Goal: Check status

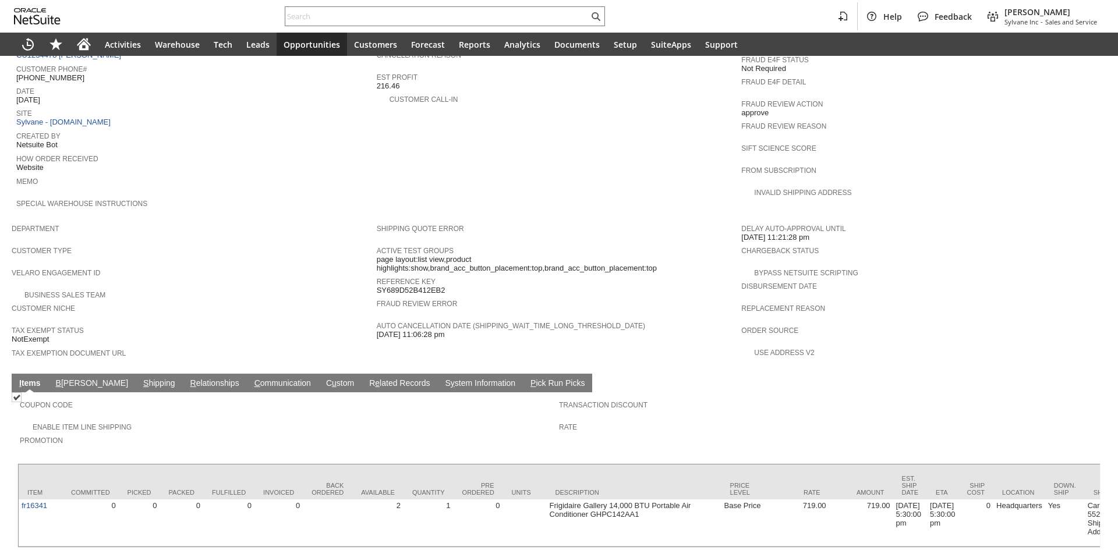
scroll to position [519, 0]
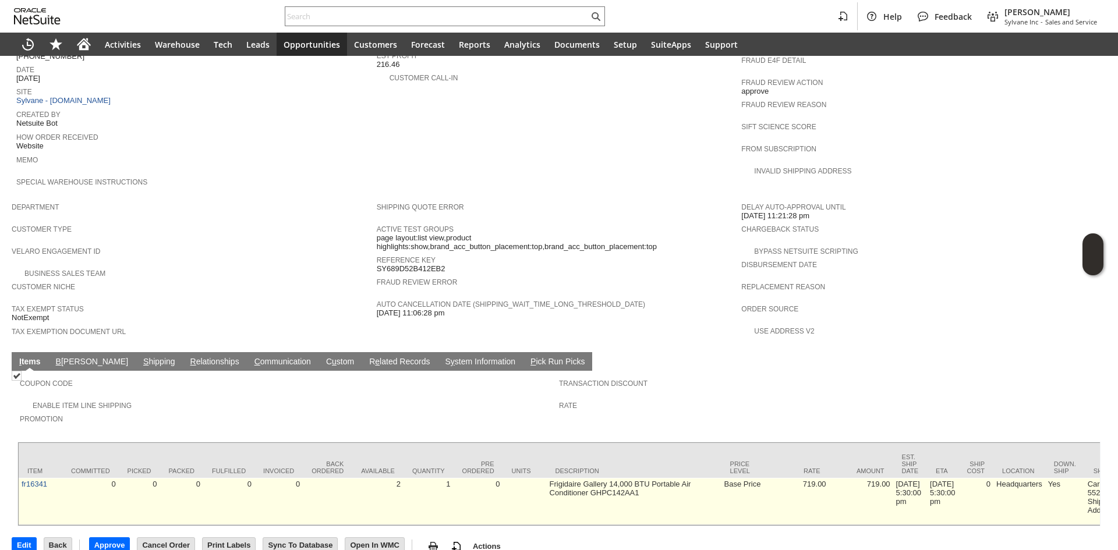
drag, startPoint x: 689, startPoint y: 483, endPoint x: 712, endPoint y: 480, distance: 23.0
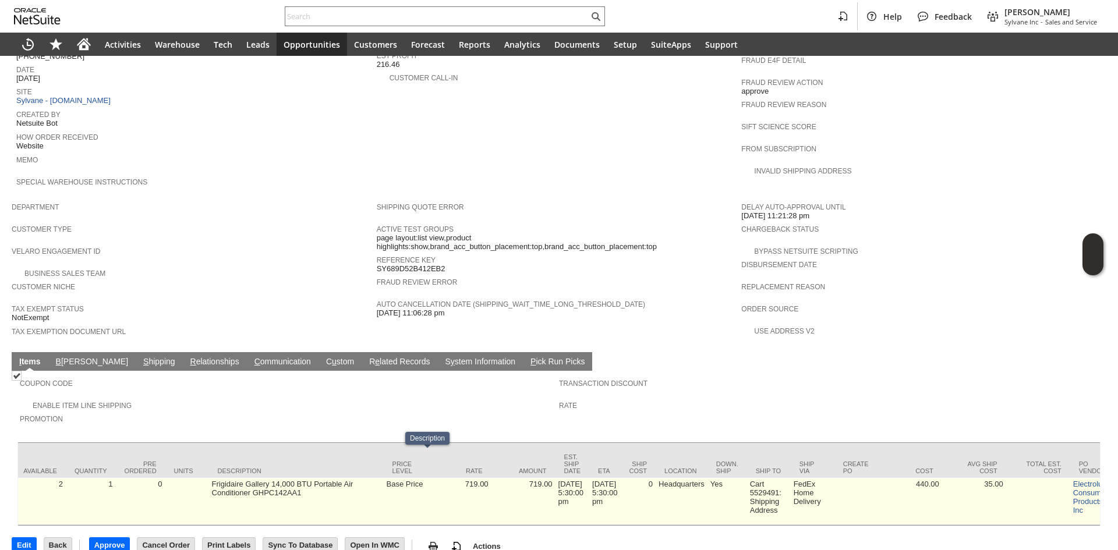
scroll to position [0, 411]
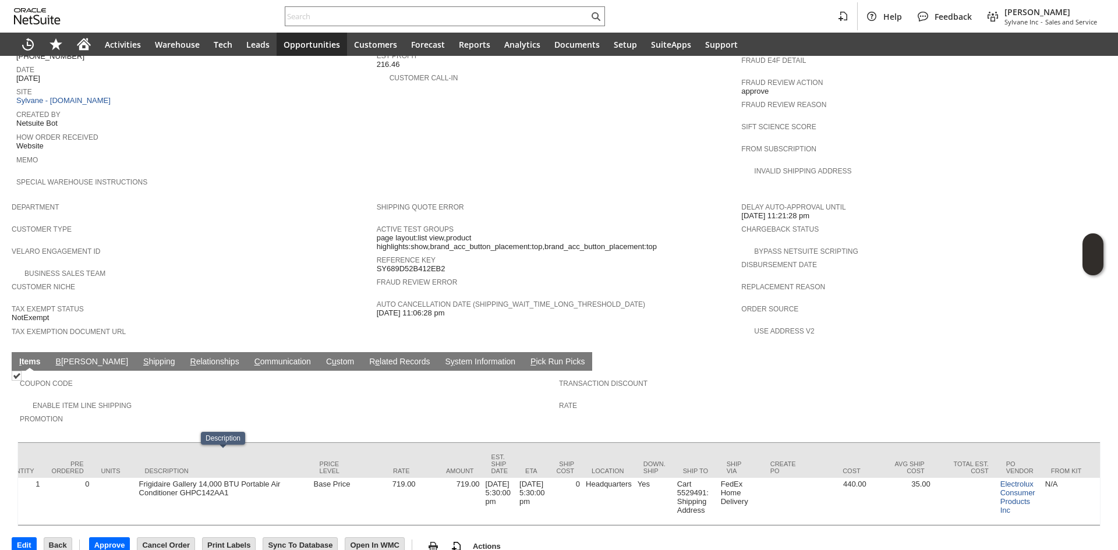
click at [140, 357] on link "S hipping" at bounding box center [159, 362] width 38 height 11
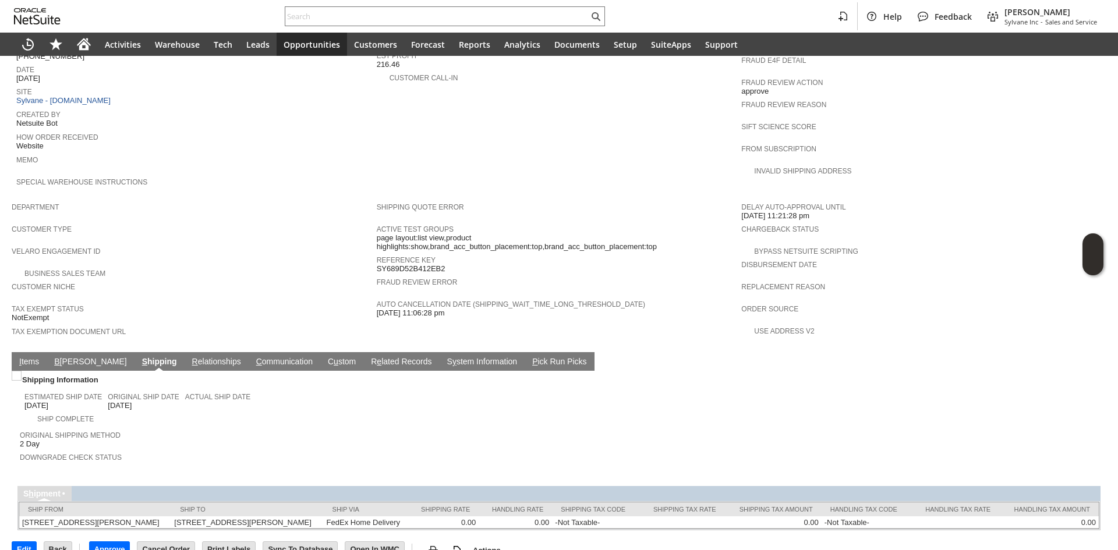
click at [23, 357] on link "I tems" at bounding box center [29, 362] width 26 height 11
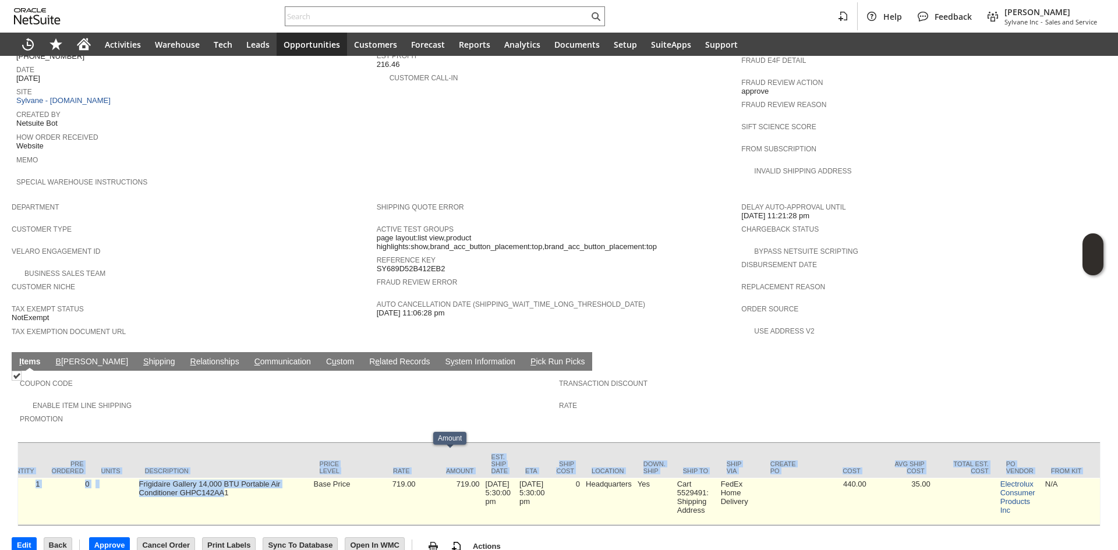
drag, startPoint x: 391, startPoint y: 508, endPoint x: 222, endPoint y: 475, distance: 172.6
click at [222, 477] on div "Item Committed Picked Packed Fulfilled Invoiced Back Ordered Available Quantity…" at bounding box center [558, 484] width 1083 height 84
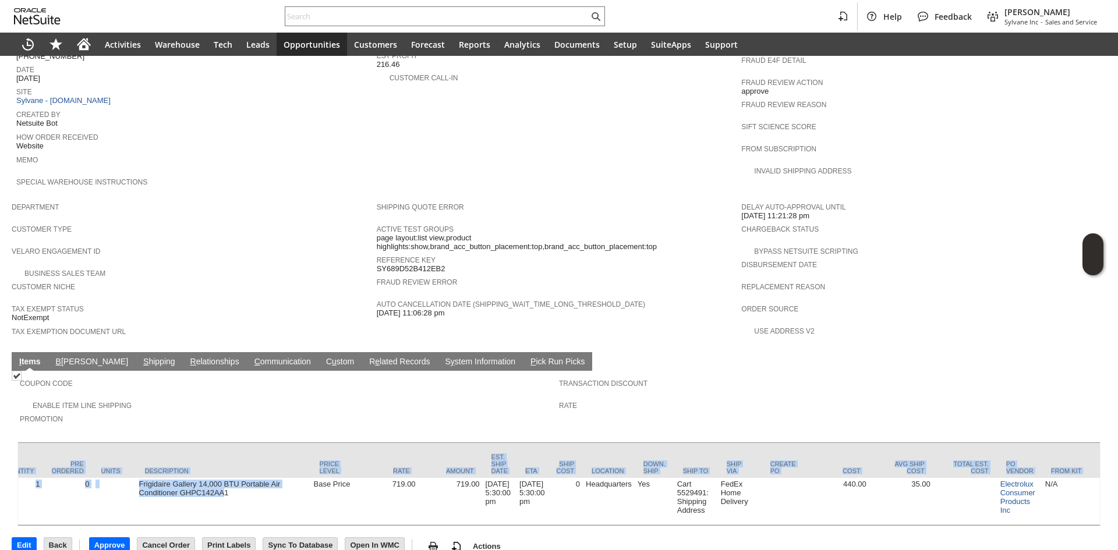
click at [442, 357] on link "S y stem Information" at bounding box center [480, 362] width 76 height 11
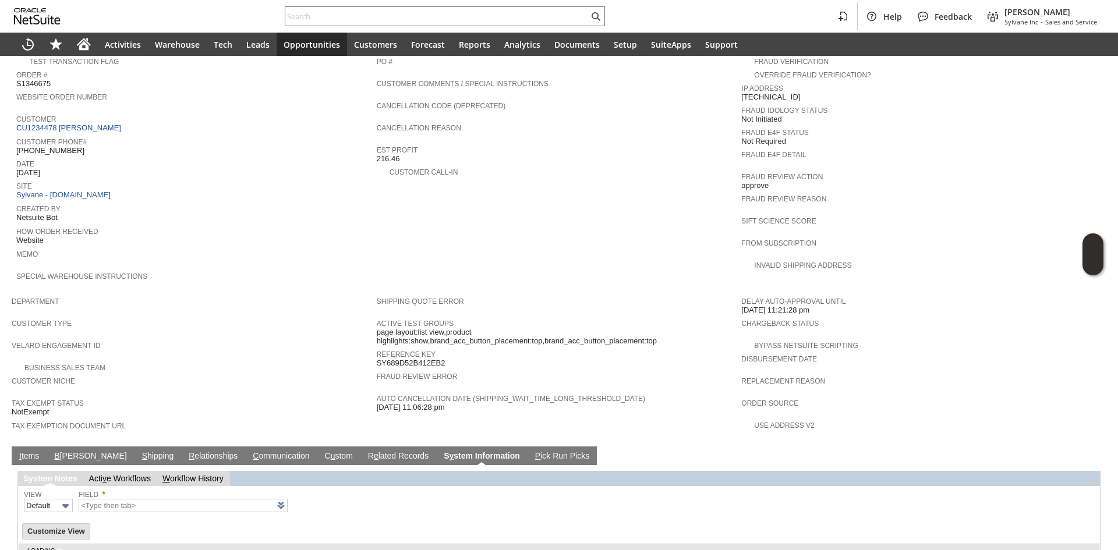
type input "1 to 25 of 95"
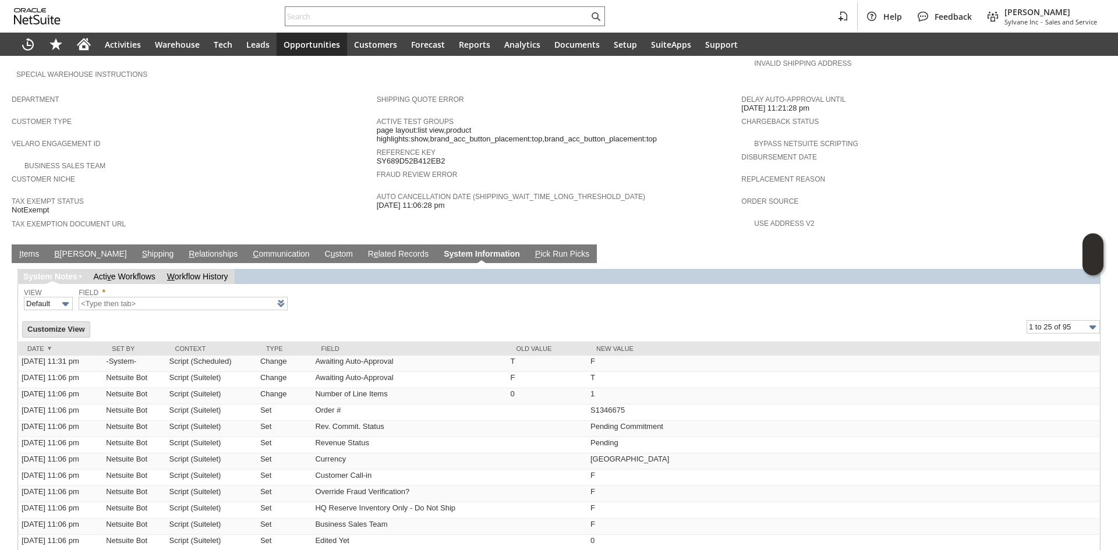
scroll to position [626, 0]
click at [39, 250] on link "I tems" at bounding box center [29, 255] width 26 height 11
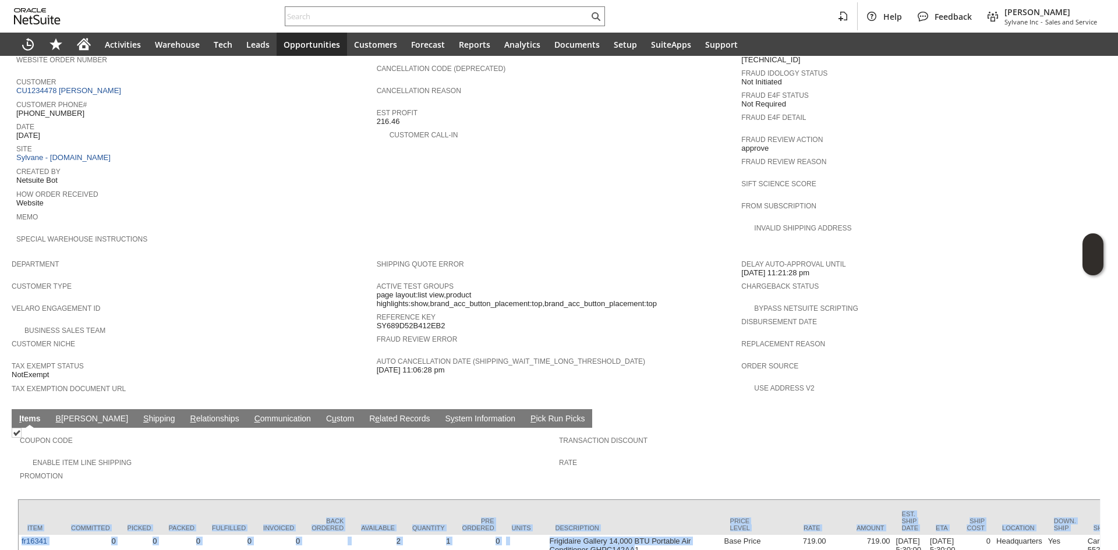
scroll to position [466, 0]
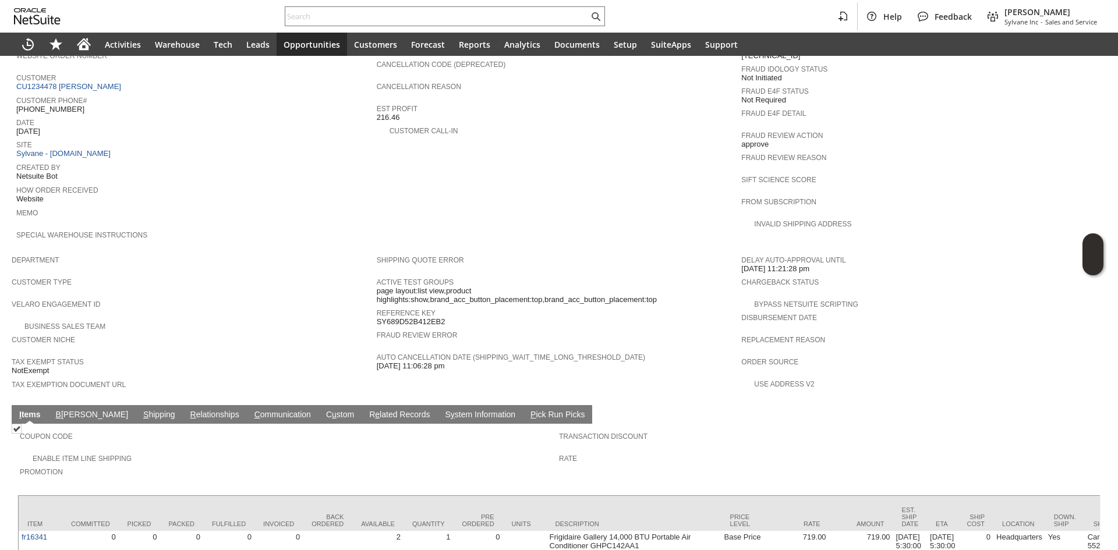
click at [295, 465] on td "Promotion" at bounding box center [289, 476] width 539 height 22
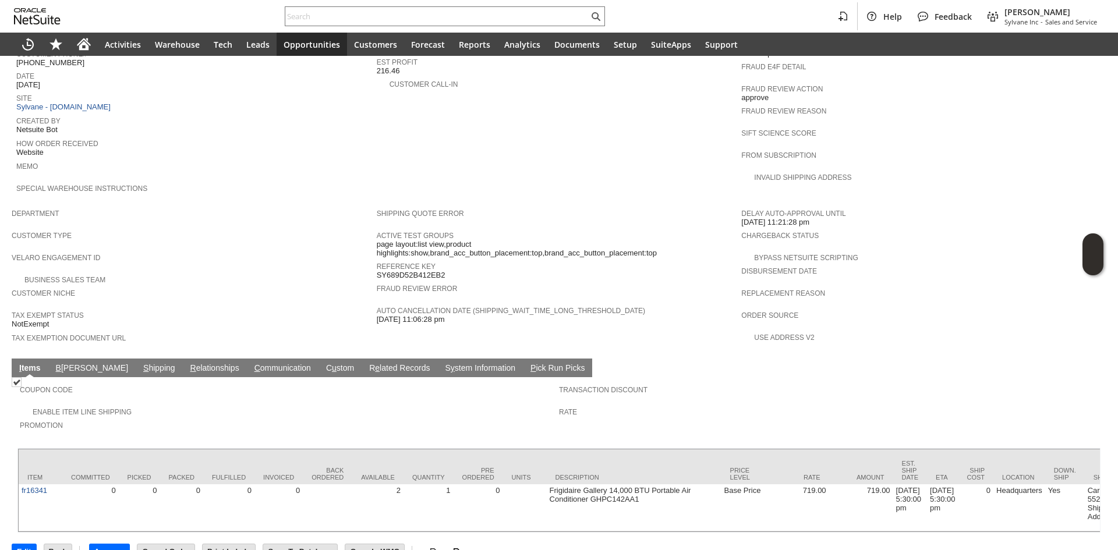
scroll to position [519, 0]
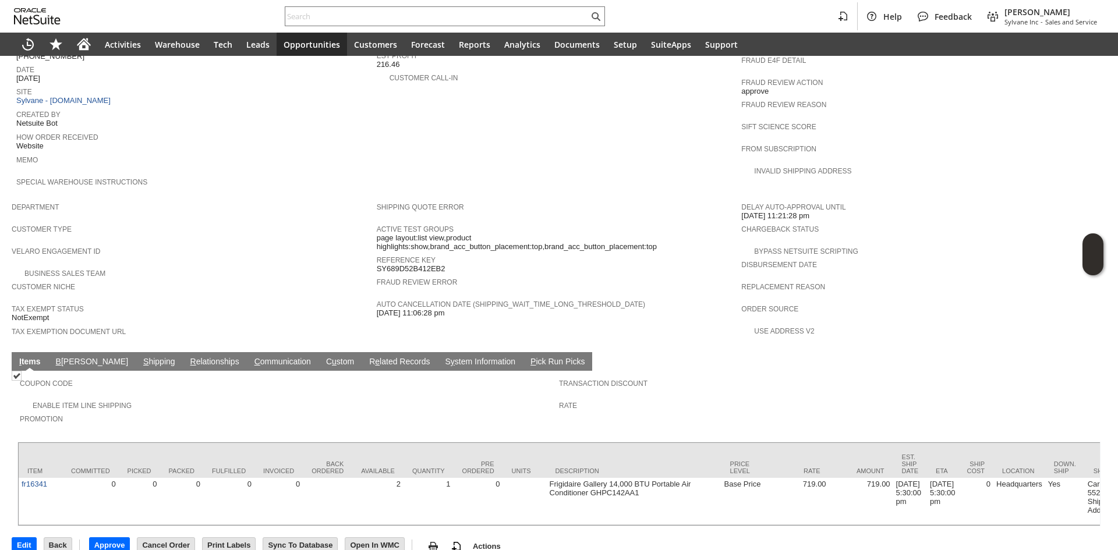
click at [140, 357] on link "S hipping" at bounding box center [159, 362] width 38 height 11
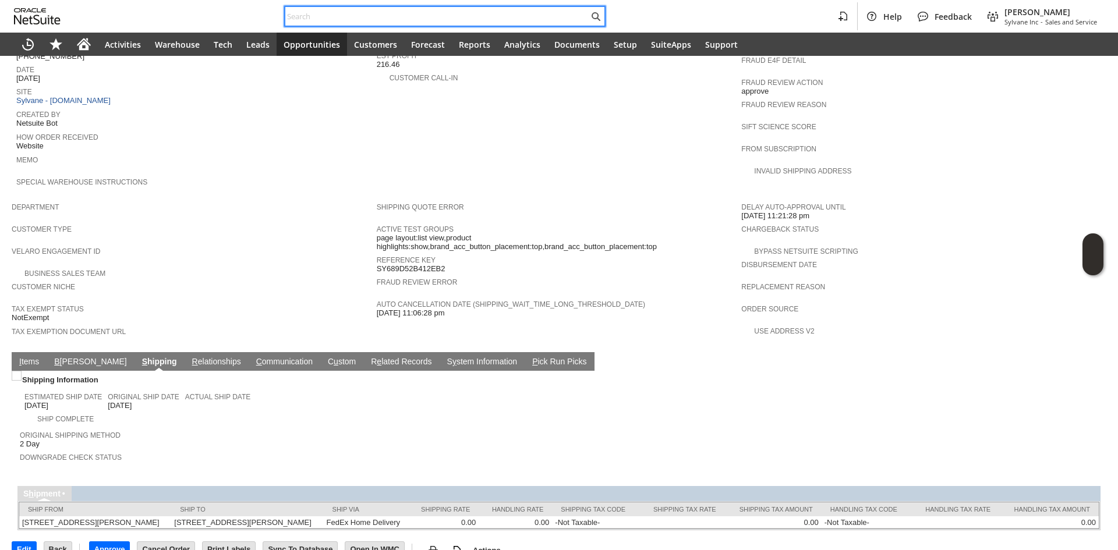
click at [415, 13] on input "text" at bounding box center [436, 16] width 303 height 14
paste input "3022298697"
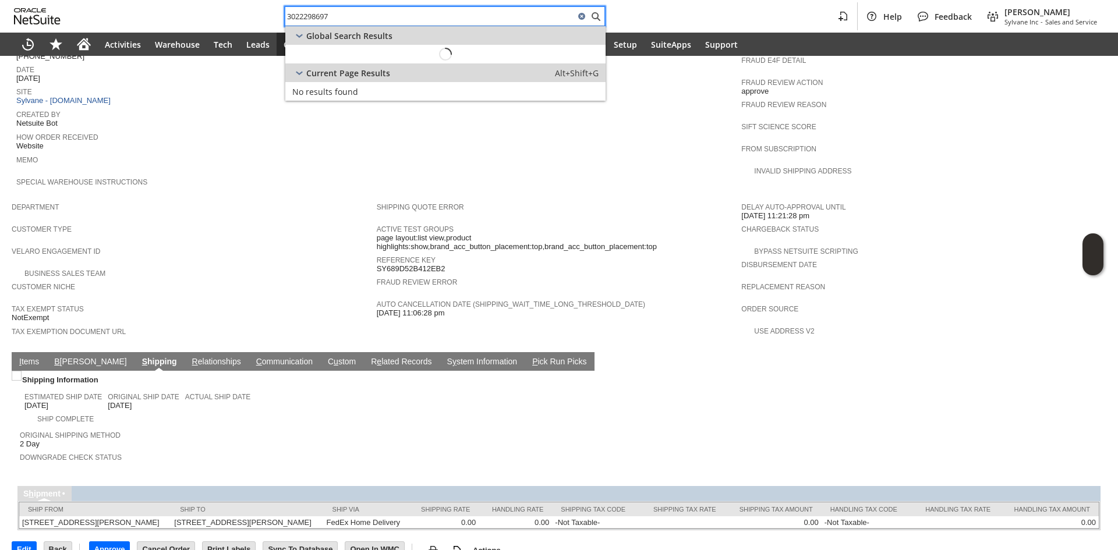
type input "3022298697"
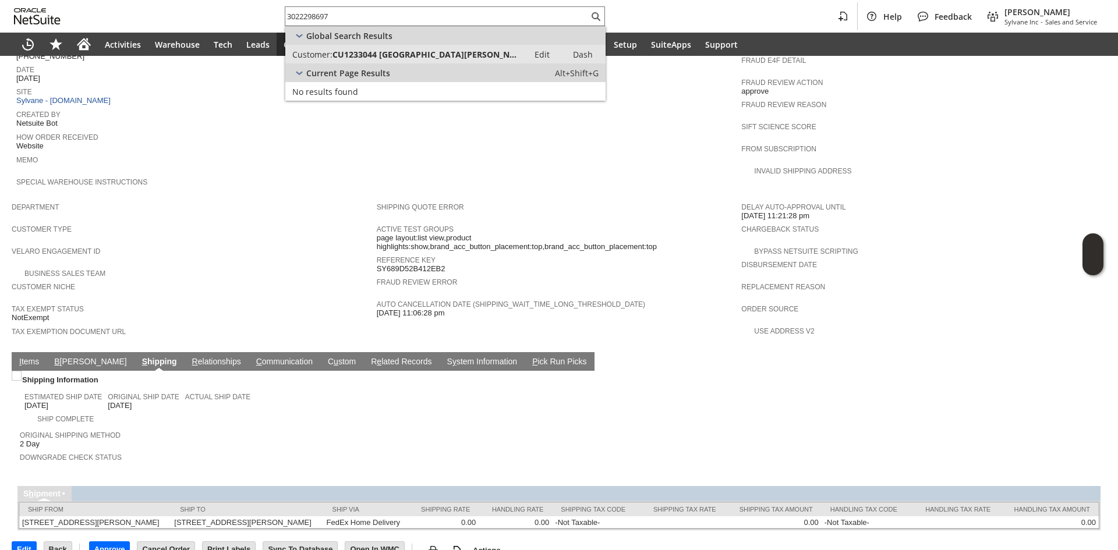
click at [383, 54] on span "CU1233044 [GEOGRAPHIC_DATA][PERSON_NAME]" at bounding box center [426, 54] width 189 height 11
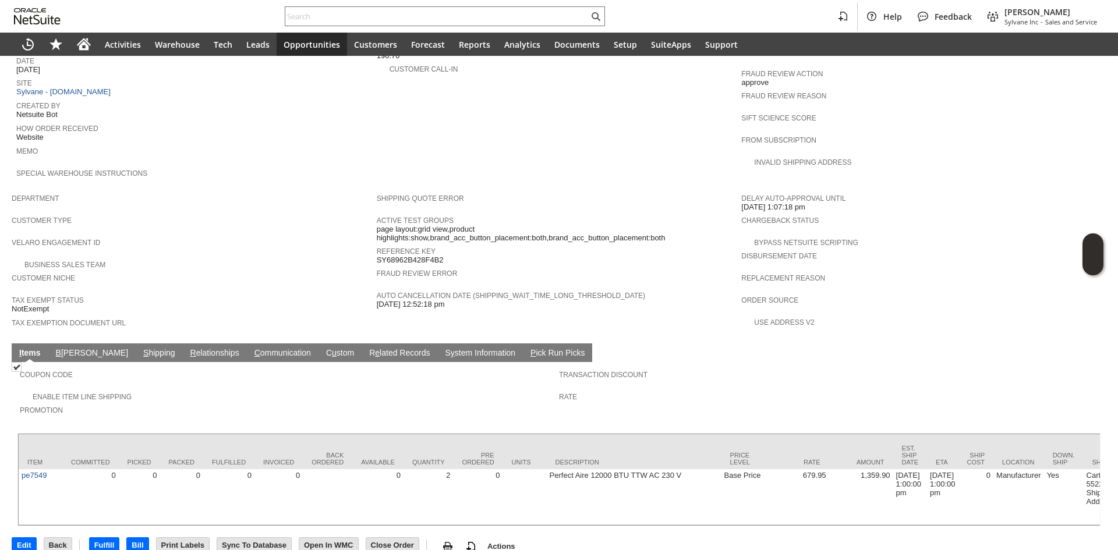
drag, startPoint x: 106, startPoint y: 328, endPoint x: 165, endPoint y: 340, distance: 60.1
click at [140, 348] on link "S hipping" at bounding box center [159, 353] width 38 height 11
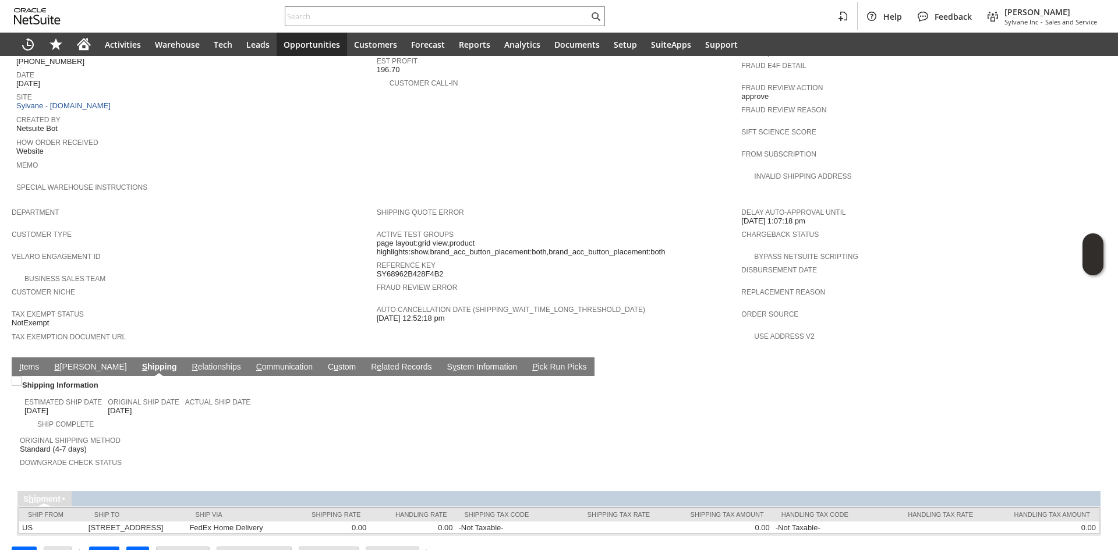
click at [19, 362] on link "I tems" at bounding box center [29, 367] width 26 height 11
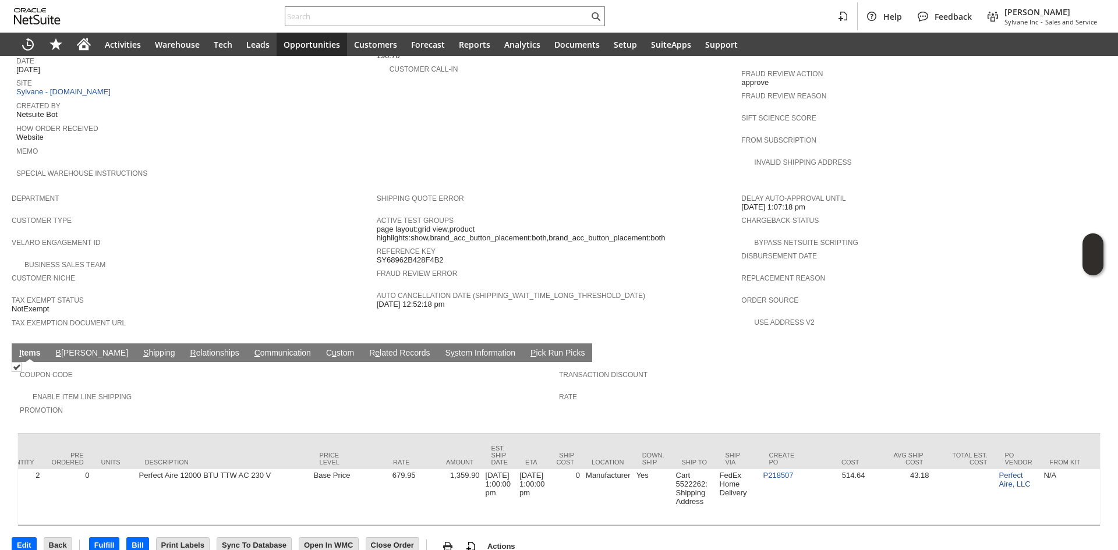
scroll to position [0, 583]
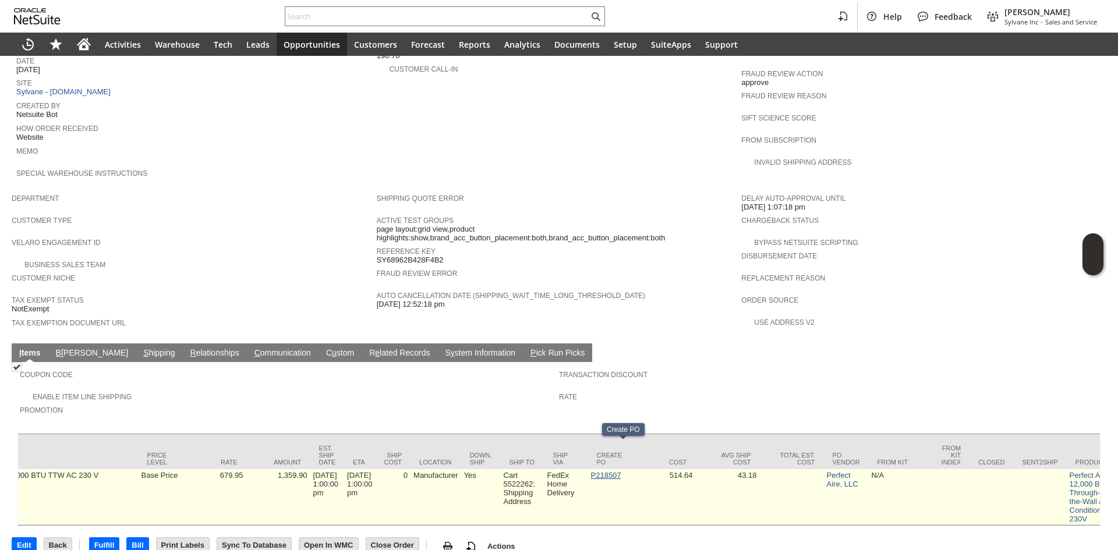
click at [621, 471] on link "P218507" at bounding box center [606, 475] width 30 height 9
